Goal: Information Seeking & Learning: Learn about a topic

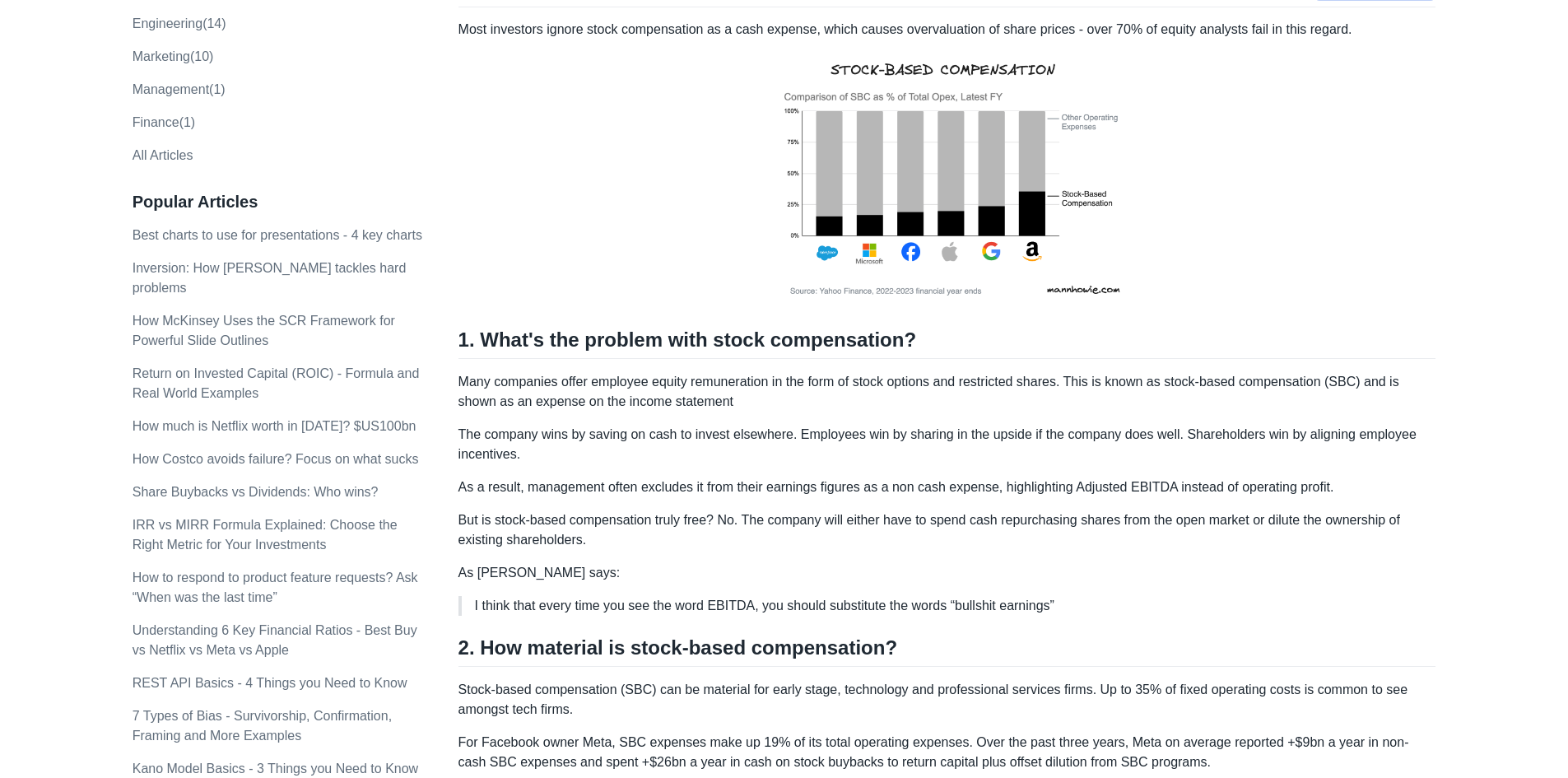
scroll to position [330, 0]
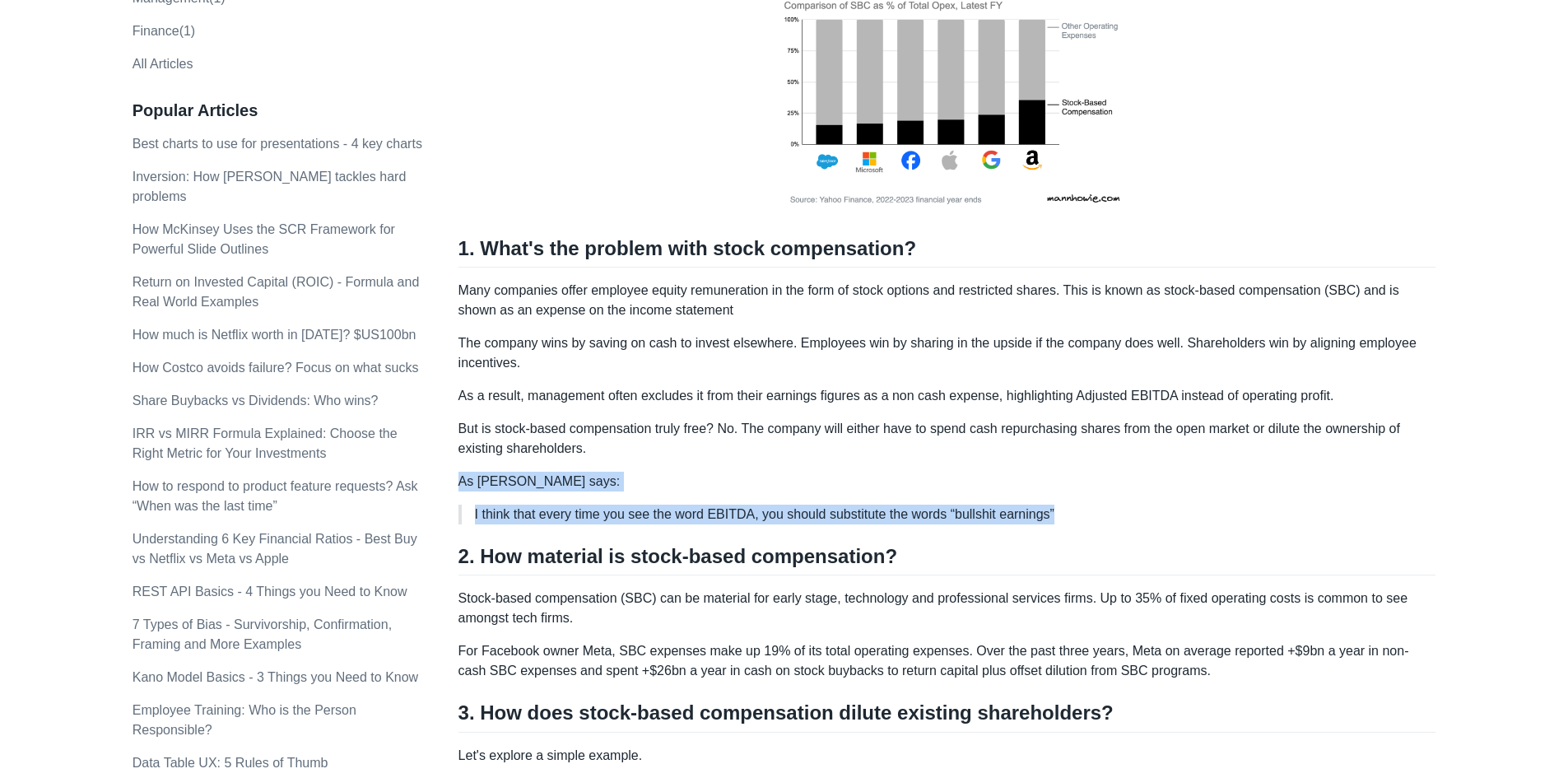
drag, startPoint x: 1069, startPoint y: 517, endPoint x: 460, endPoint y: 481, distance: 610.1
click at [460, 481] on div "Most investors ignore stock compensation as a cash expense, which causes overva…" at bounding box center [947, 666] width 978 height 1475
click at [460, 480] on p "As [PERSON_NAME] says:" at bounding box center [947, 481] width 978 height 19
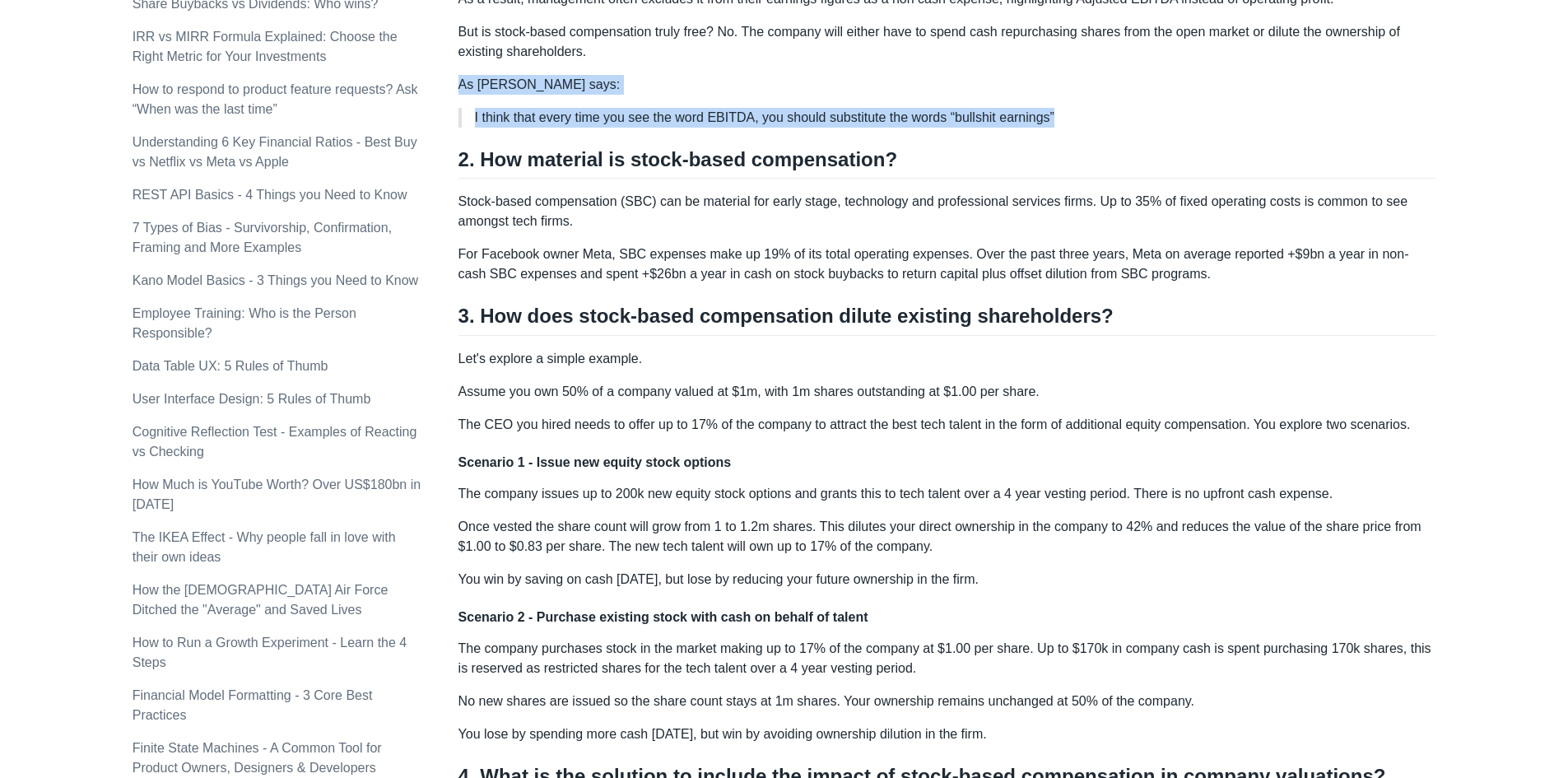
scroll to position [741, 0]
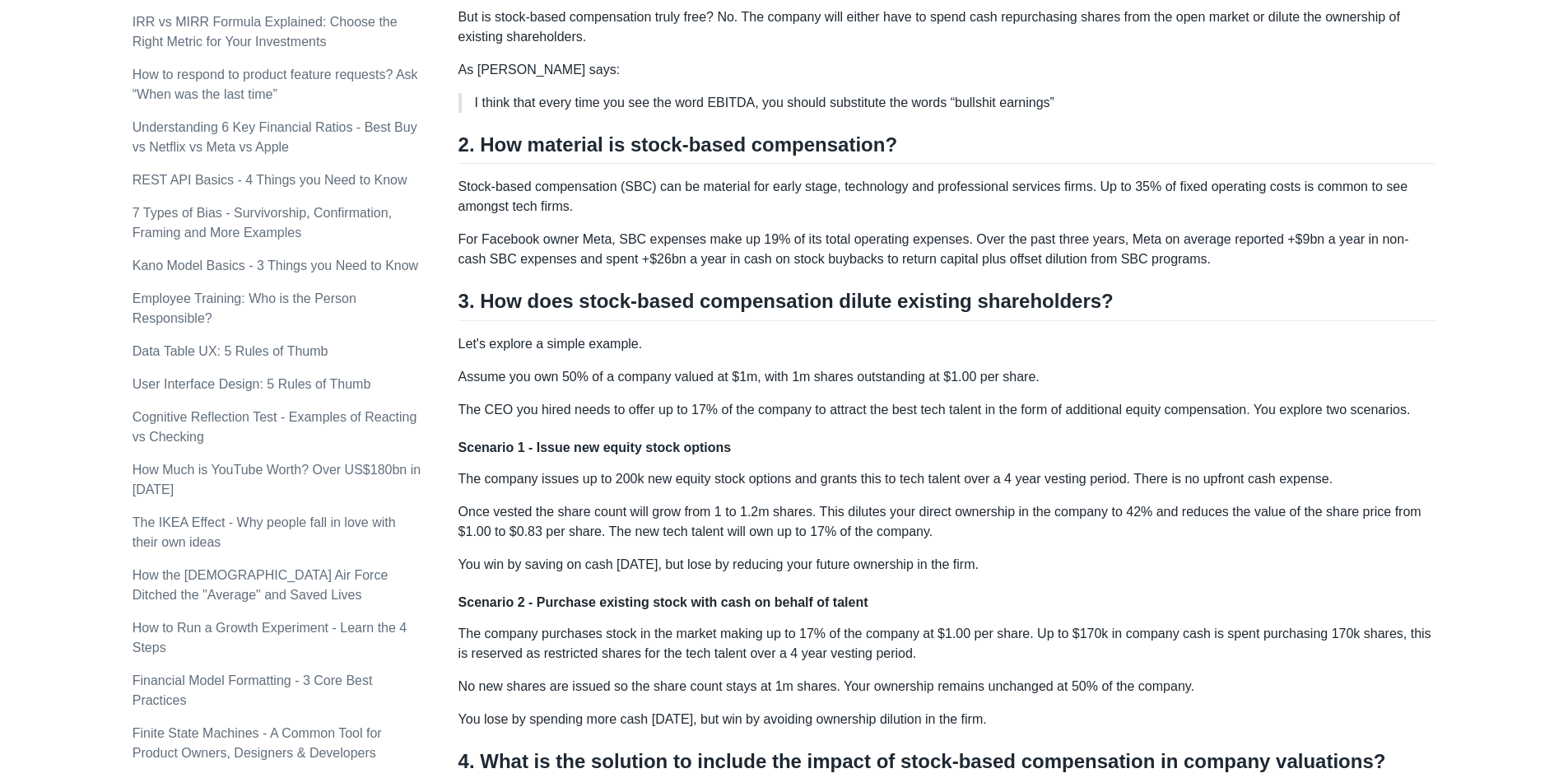
click at [460, 480] on p "The company issues up to 200k new equity stock options and grants this to tech …" at bounding box center [947, 478] width 978 height 19
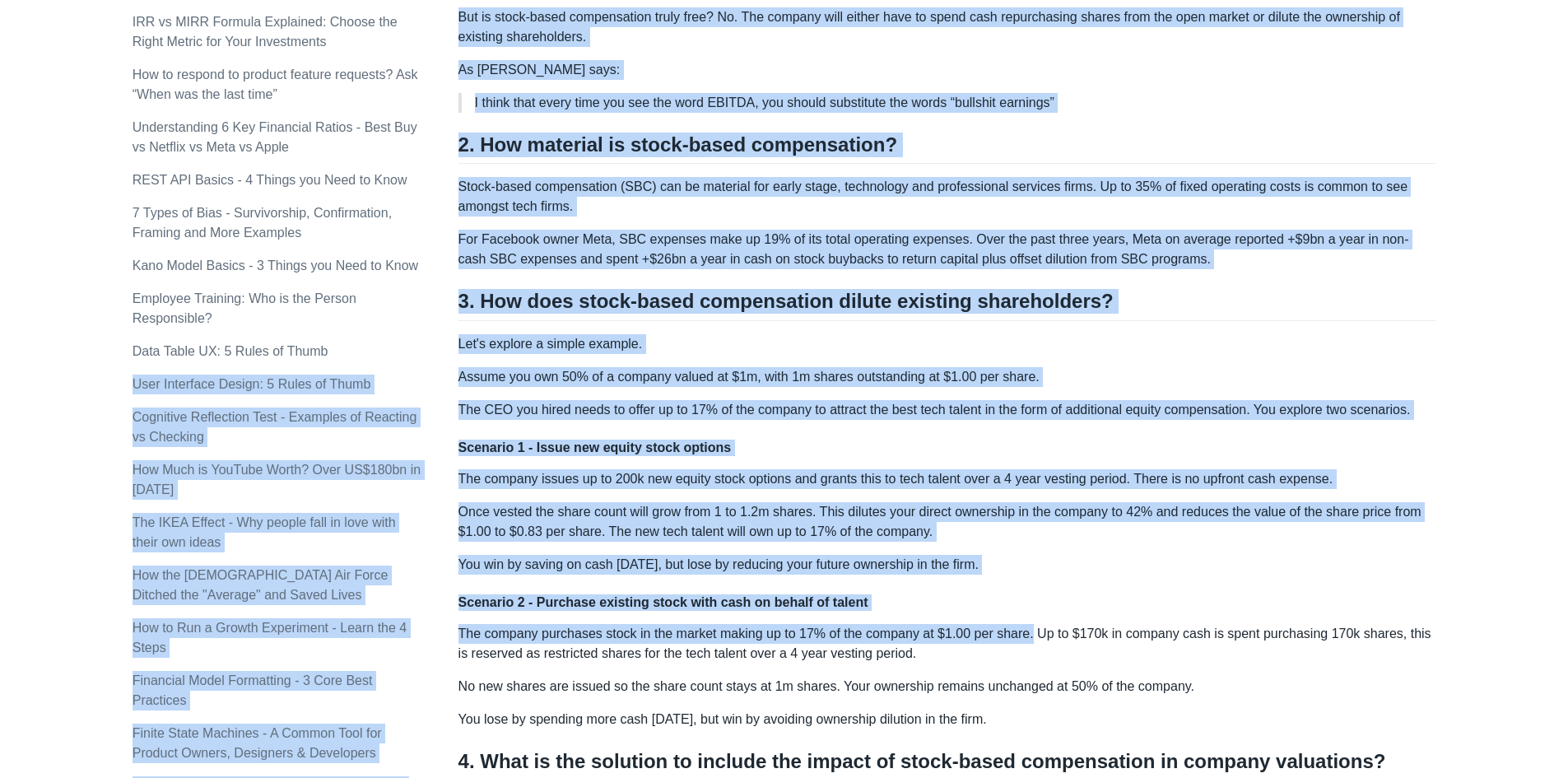
drag, startPoint x: 456, startPoint y: 335, endPoint x: 1029, endPoint y: 625, distance: 642.2
click at [1029, 625] on div "Topics product (28) finance (28) management (23) engineering (14) marketing (10…" at bounding box center [784, 335] width 1303 height 1954
click at [1029, 625] on p "The company purchases stock in the market making up to 17% of the company at $1…" at bounding box center [947, 643] width 978 height 40
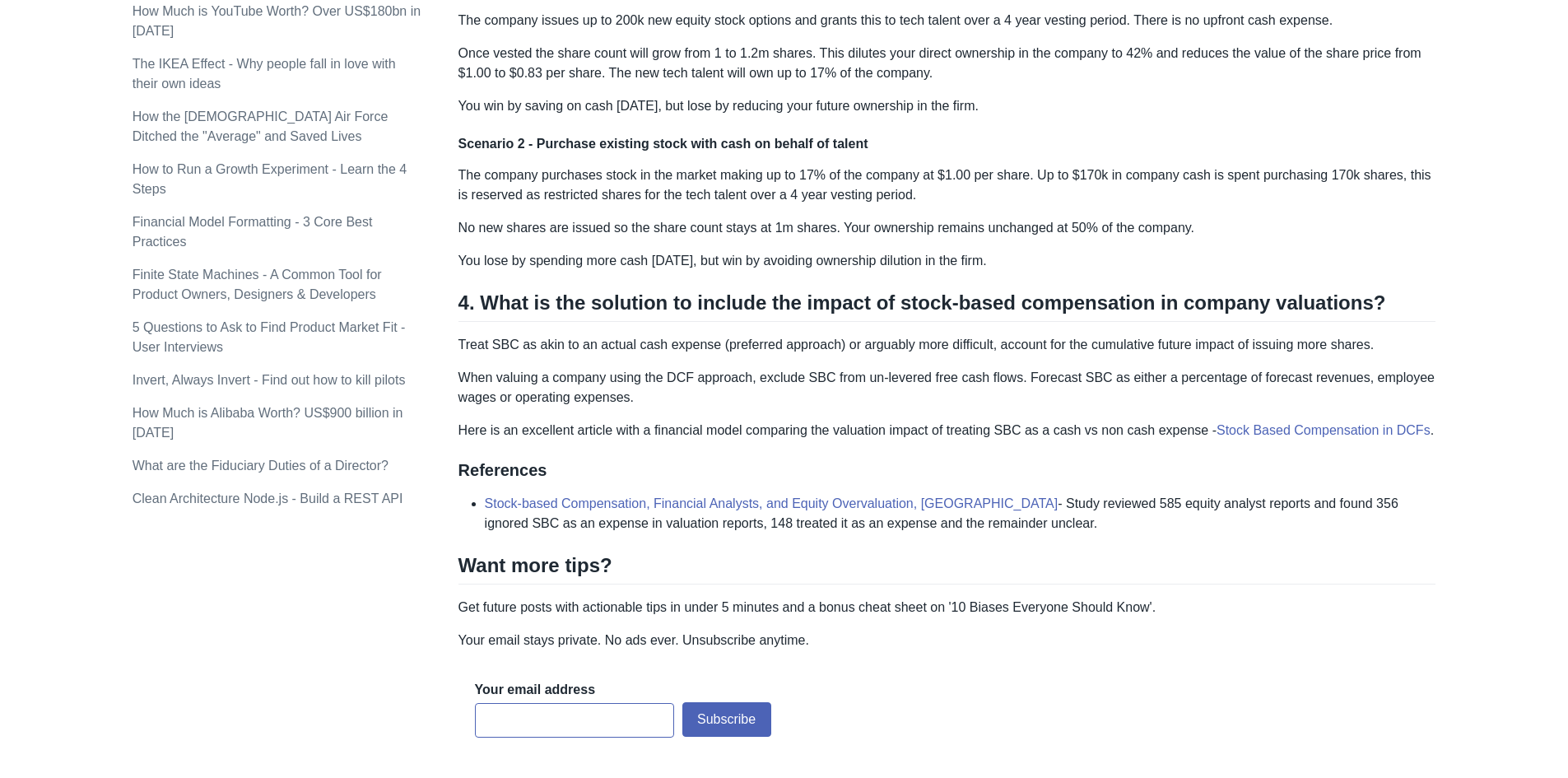
scroll to position [1235, 0]
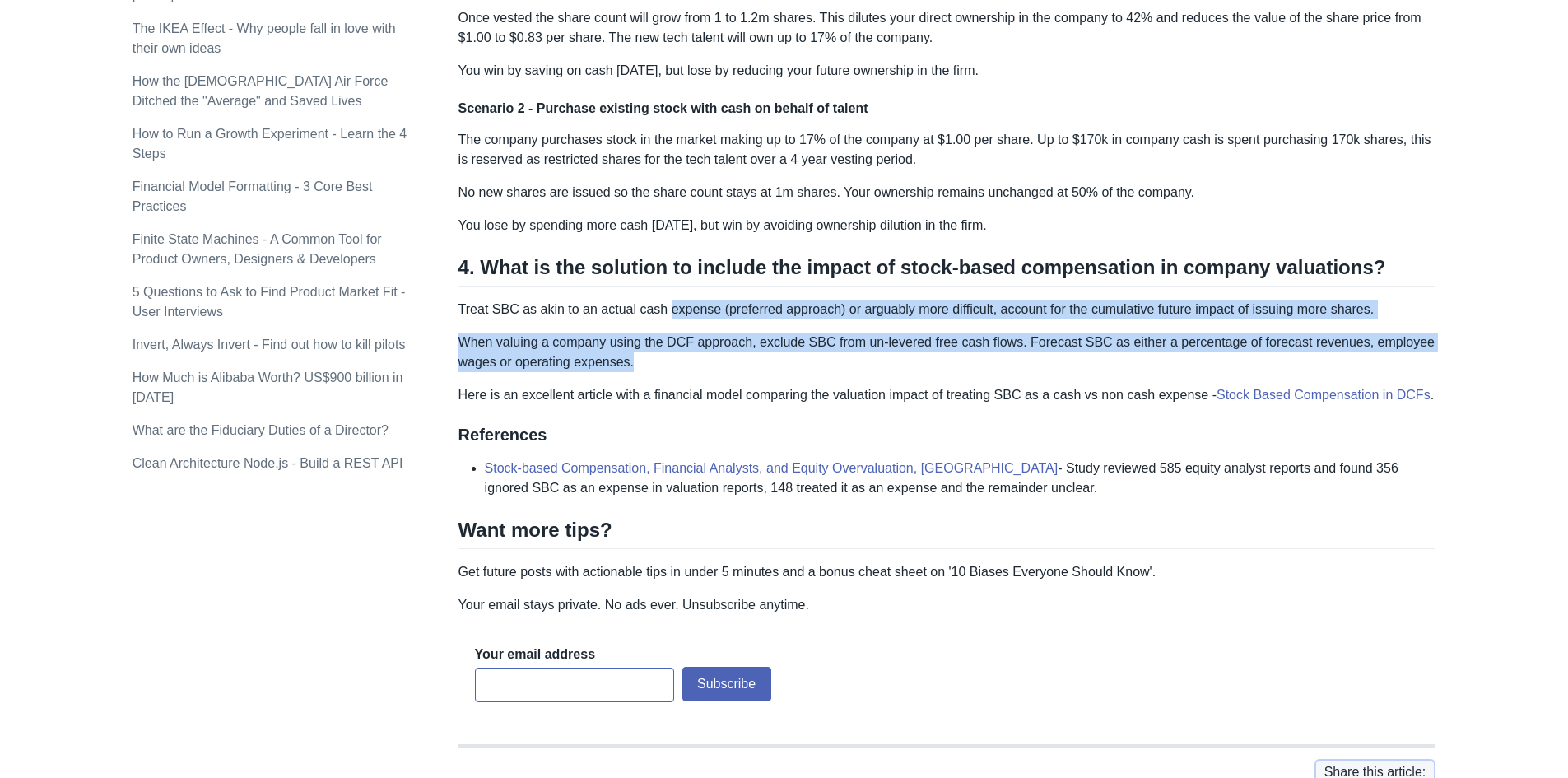
drag, startPoint x: 694, startPoint y: 317, endPoint x: 910, endPoint y: 352, distance: 218.8
click at [910, 352] on p "When valuing a company using the DCF approach, exclude SBC from un-levered free…" at bounding box center [947, 352] width 978 height 40
drag, startPoint x: 903, startPoint y: 359, endPoint x: 585, endPoint y: 305, distance: 322.6
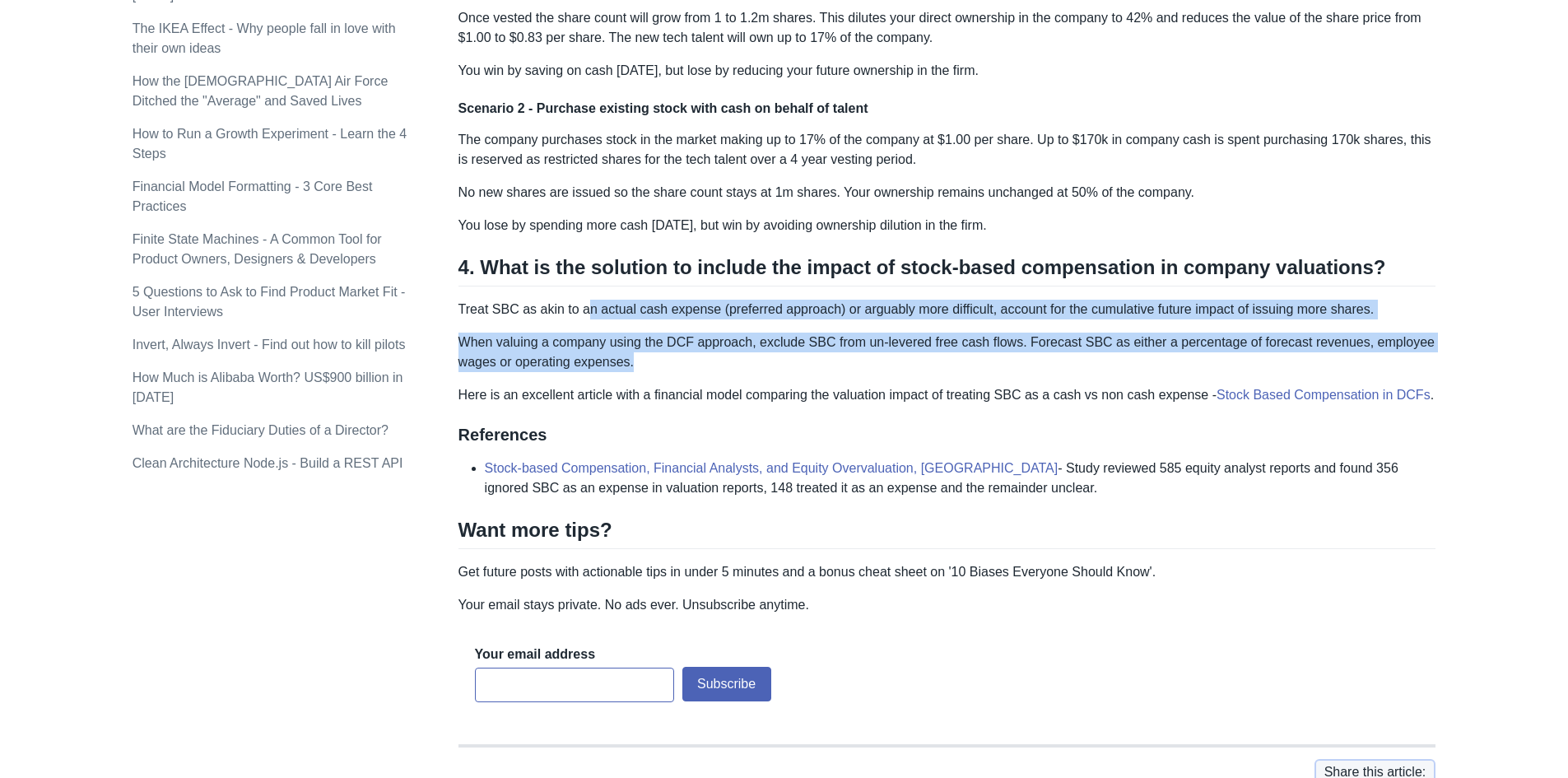
click at [585, 304] on p "Treat SBC as akin to an actual cash expense (preferred approach) or arguably mo…" at bounding box center [947, 309] width 978 height 19
drag, startPoint x: 562, startPoint y: 305, endPoint x: 768, endPoint y: 373, distance: 216.9
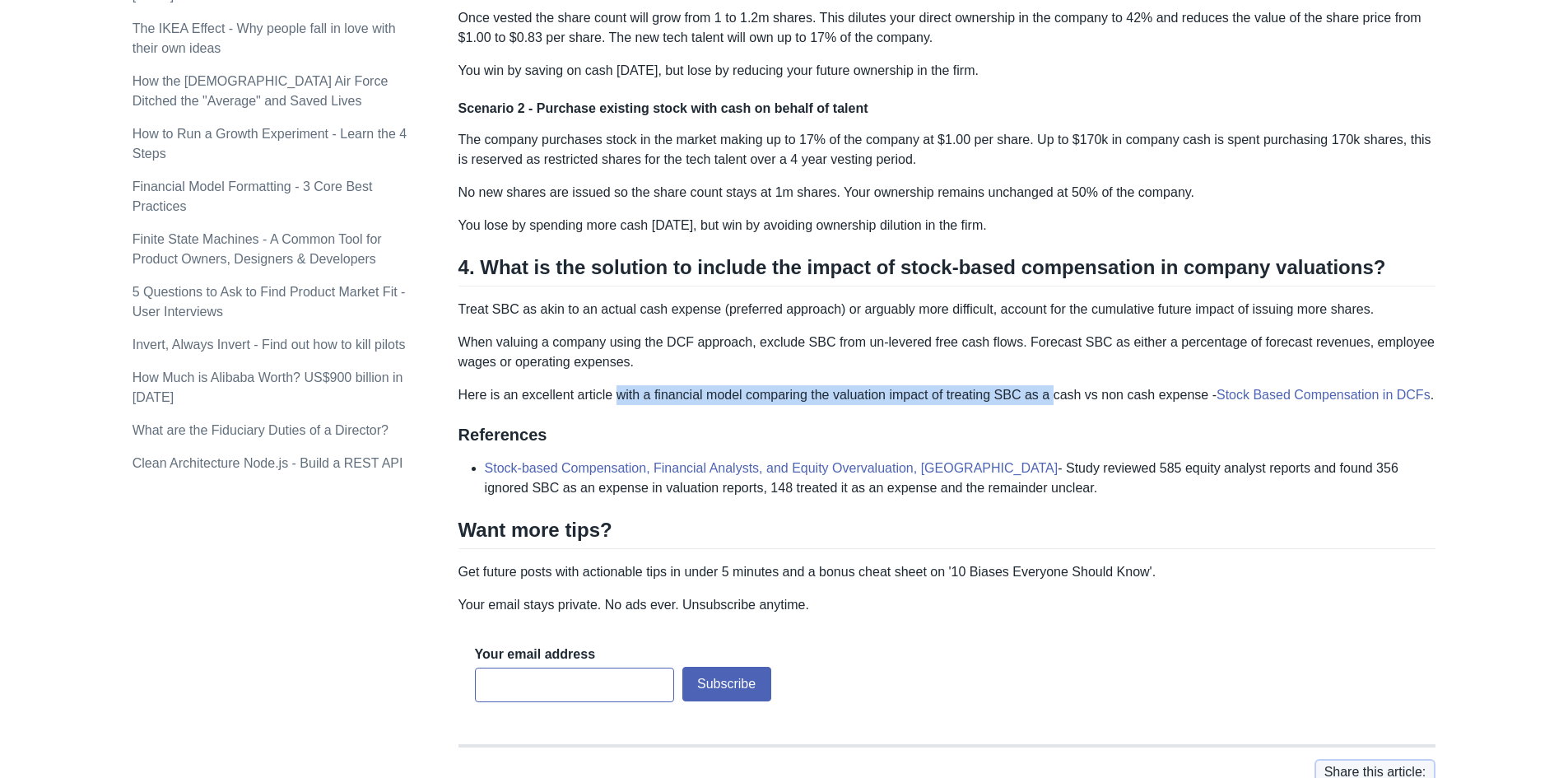
drag, startPoint x: 616, startPoint y: 395, endPoint x: 1048, endPoint y: 402, distance: 432.1
click at [1048, 402] on p "Here is an excellent article with a financial model comparing the valuation imp…" at bounding box center [947, 395] width 978 height 19
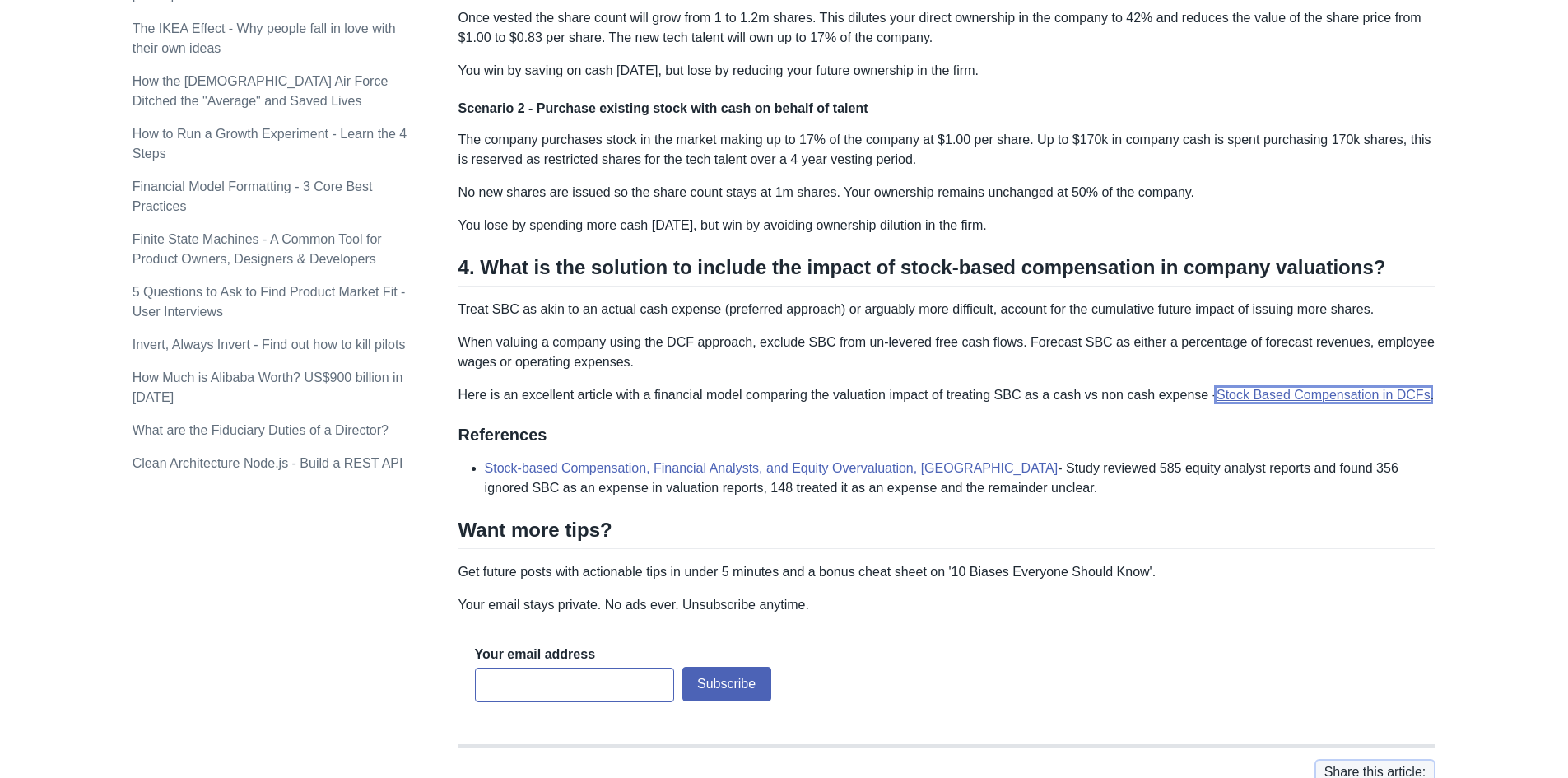
click at [1244, 392] on link "Stock Based Compensation in DCFs" at bounding box center [1323, 395] width 214 height 14
